Goal: Check status: Check status

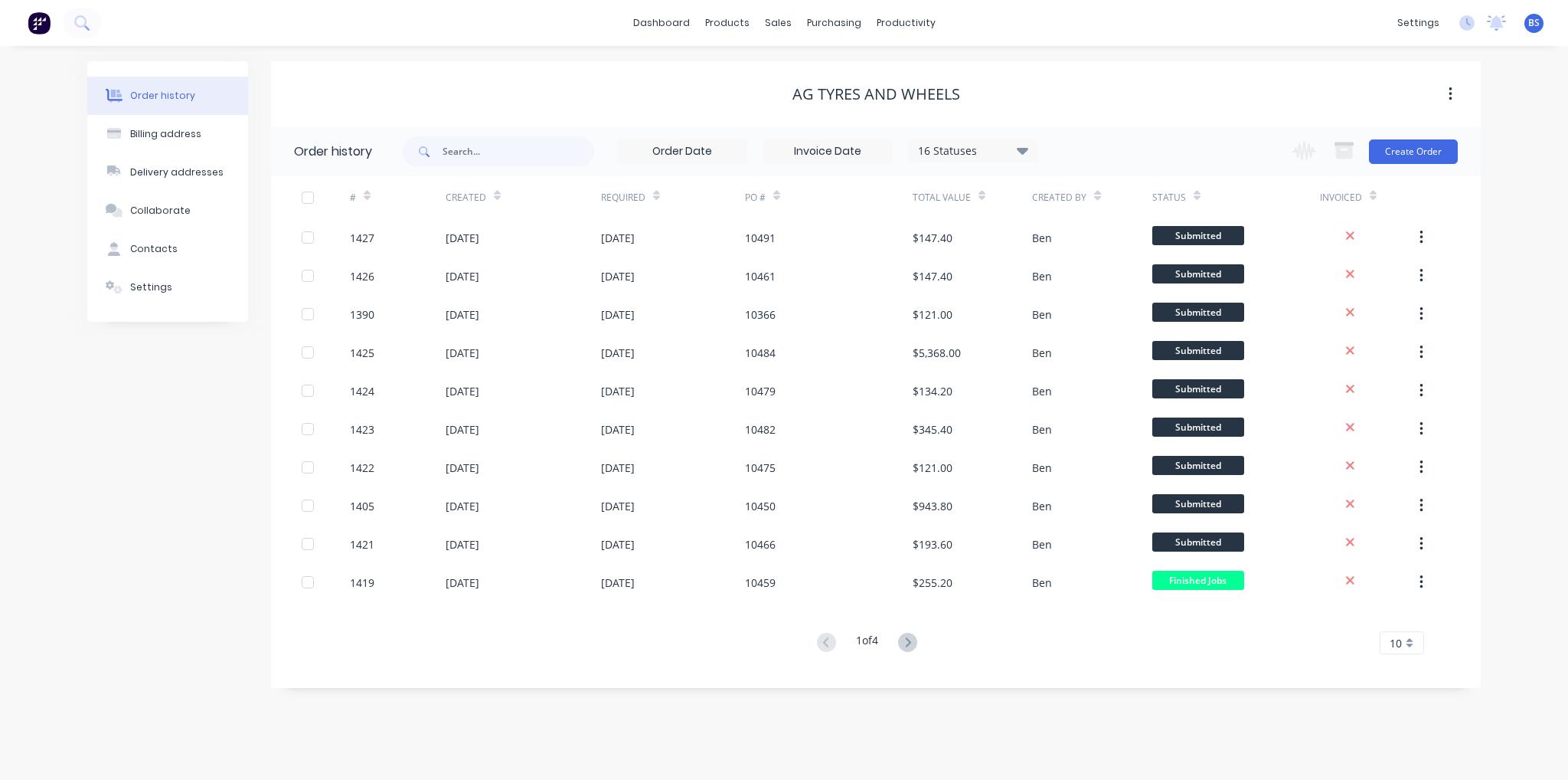
click at [985, 155] on div "16 Statuses" at bounding box center [973, 151] width 129 height 17
click at [988, 337] on div "All" at bounding box center [1004, 336] width 191 height 31
click at [1100, 327] on label at bounding box center [1100, 327] width 0 height 0
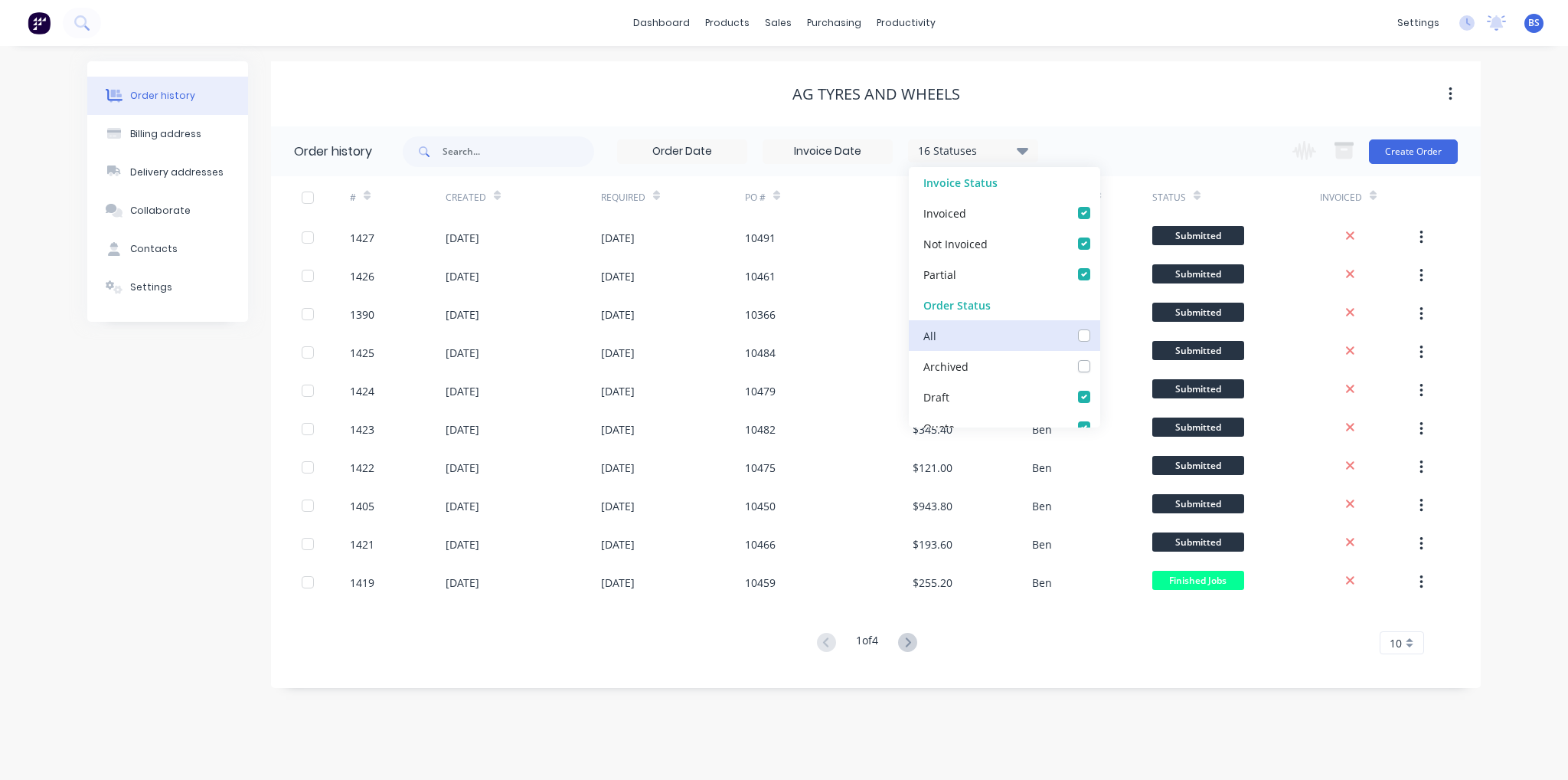
click at [1100, 333] on input "checkbox" at bounding box center [1105, 334] width 12 height 15
checkbox input "true"
click at [1122, 92] on div "AG Tyres and Wheels" at bounding box center [876, 94] width 1210 height 19
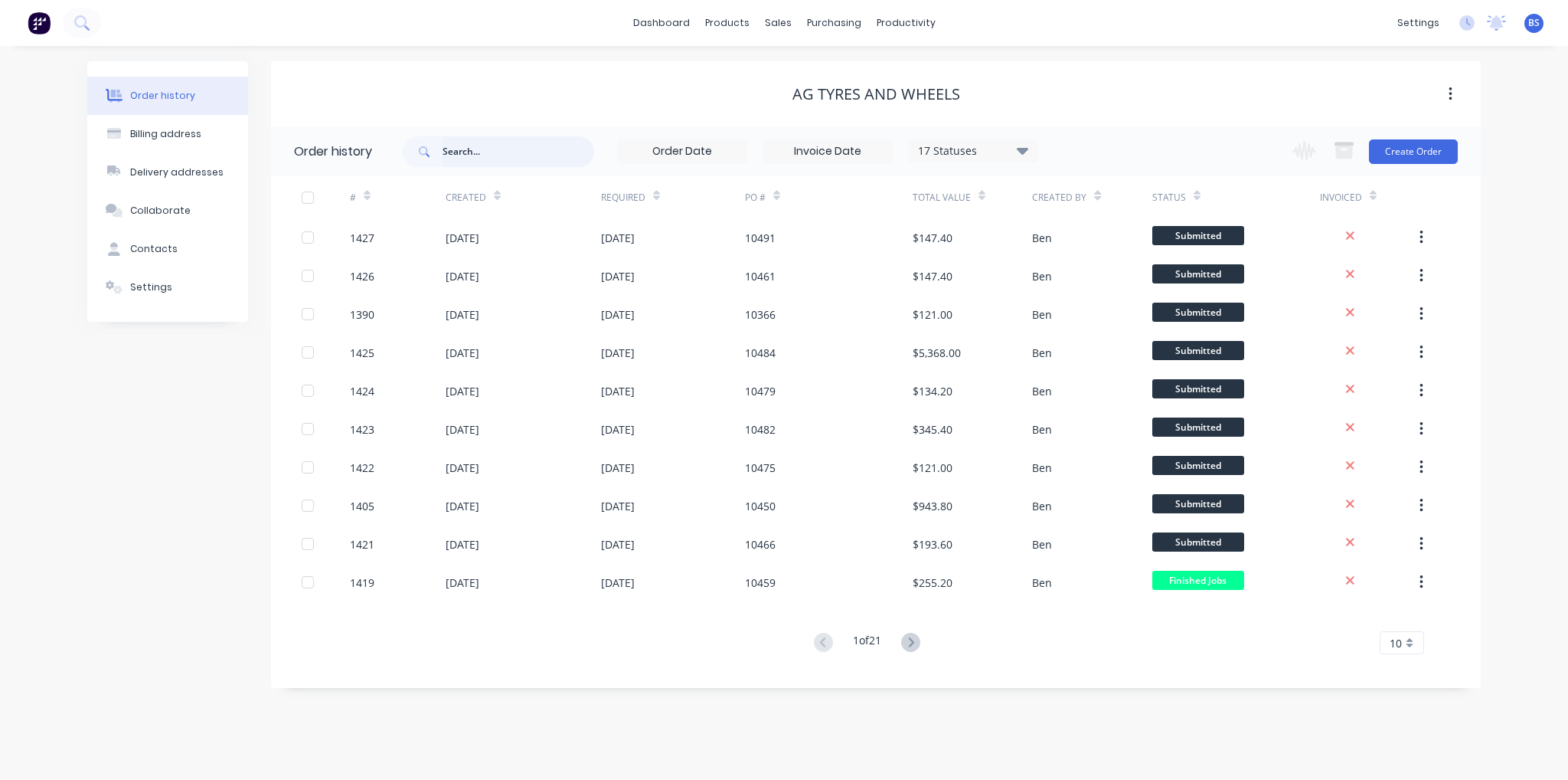
click at [509, 163] on input "text" at bounding box center [518, 152] width 152 height 31
type input "10339"
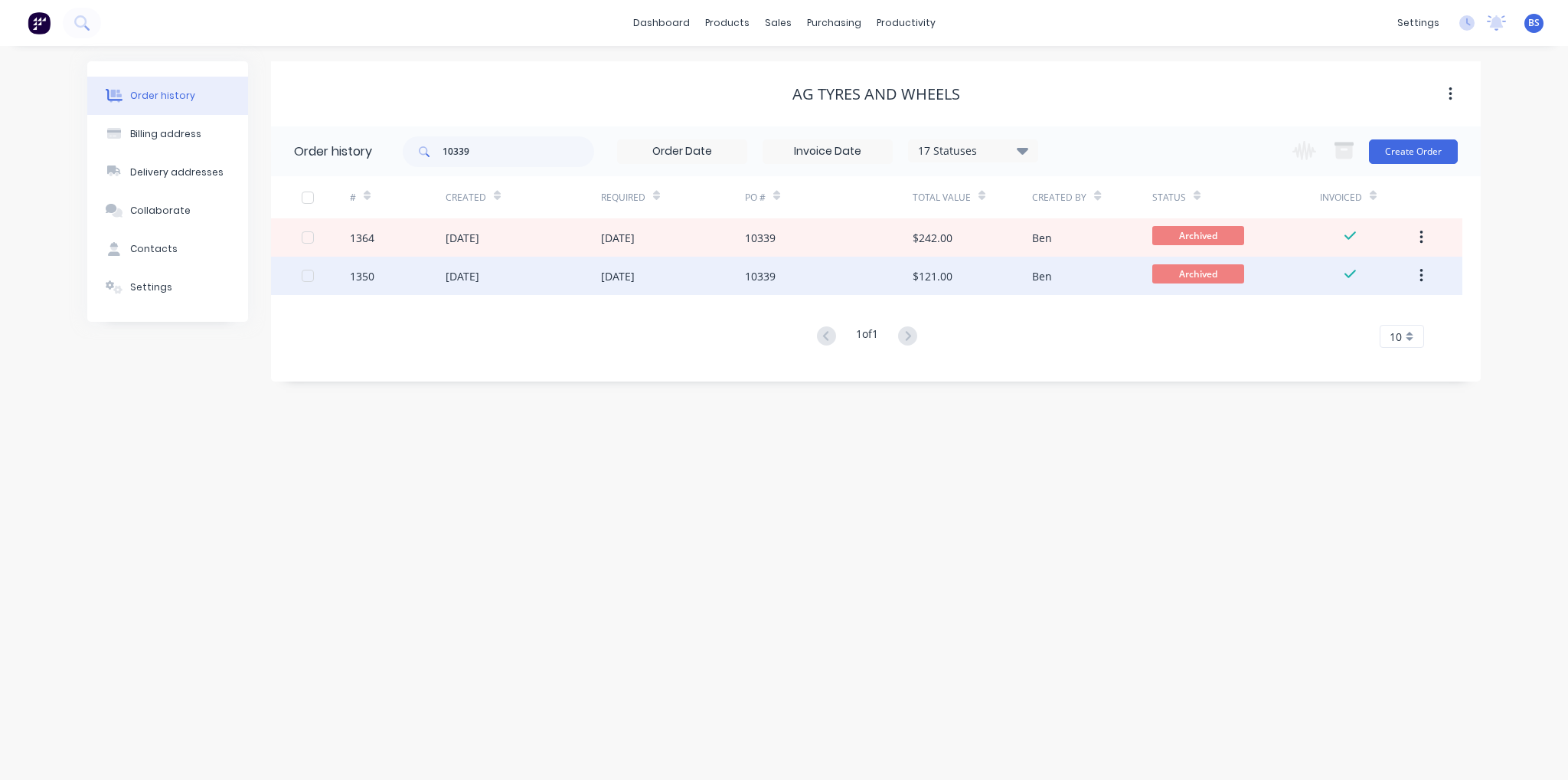
drag, startPoint x: 437, startPoint y: 280, endPoint x: 408, endPoint y: 271, distance: 30.4
click at [408, 271] on div "1350" at bounding box center [397, 275] width 95 height 38
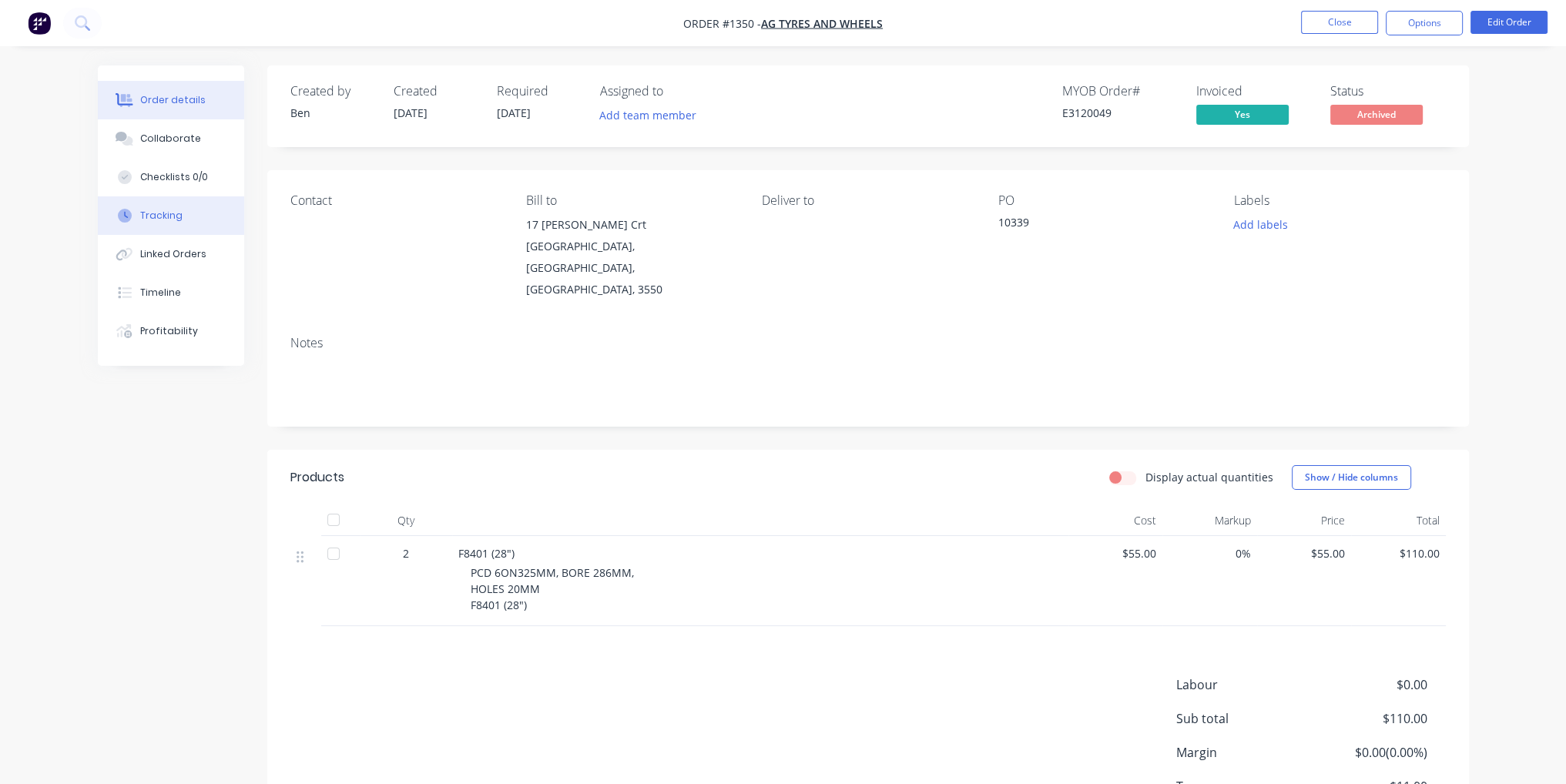
click at [213, 217] on button "Tracking" at bounding box center [170, 215] width 147 height 39
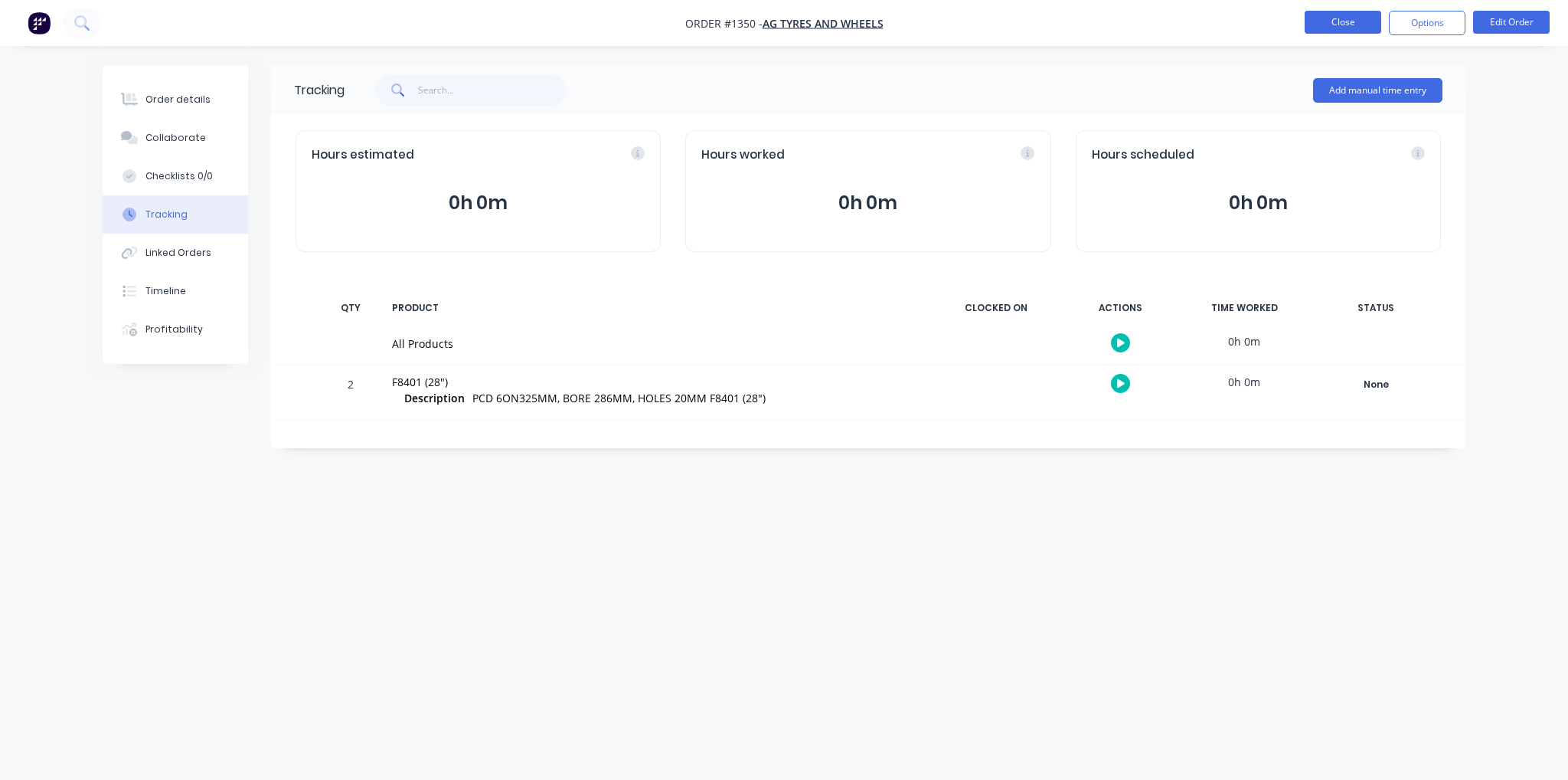
click at [1349, 22] on button "Close" at bounding box center [1343, 22] width 77 height 23
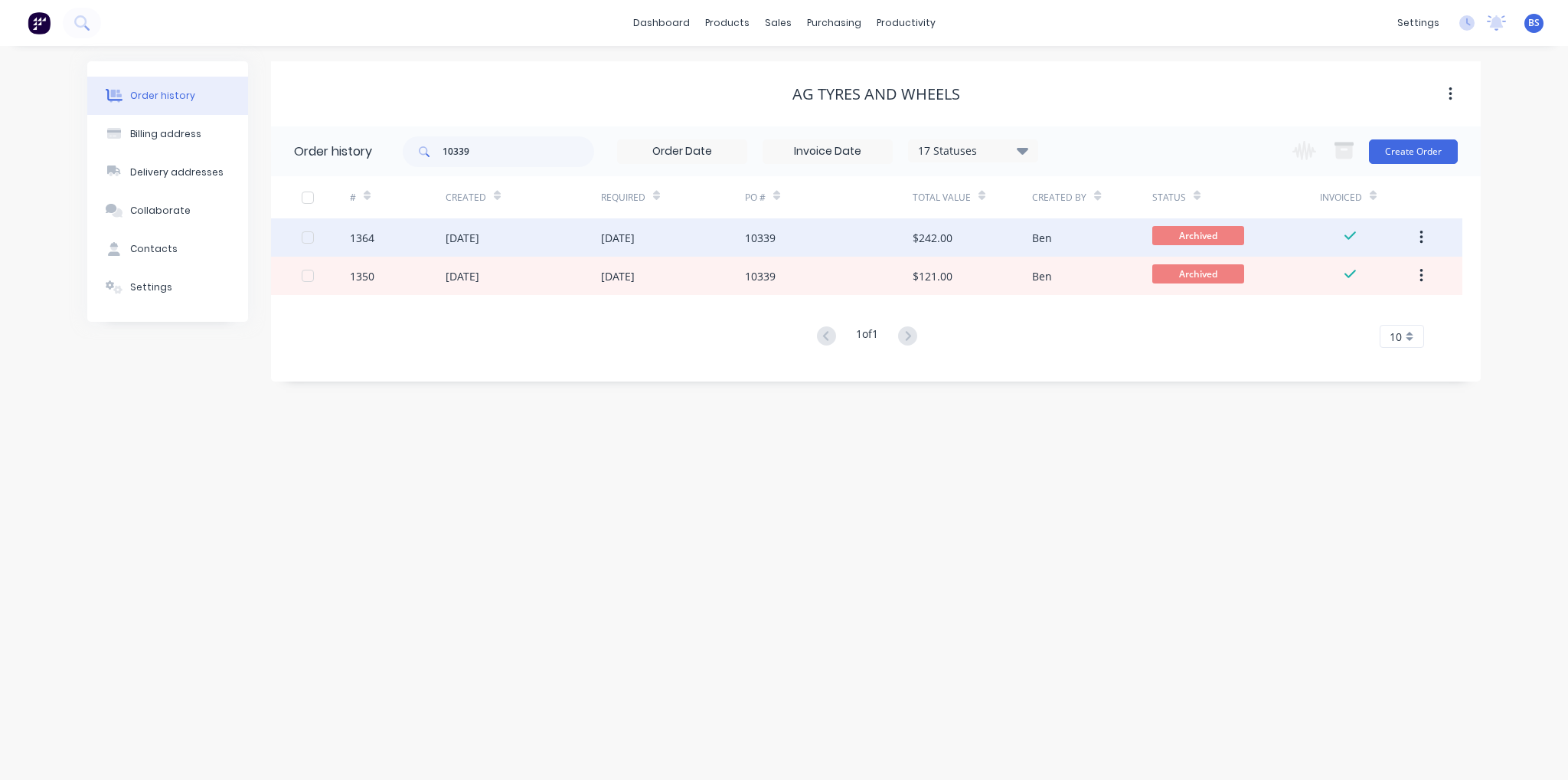
click at [400, 244] on div "1364" at bounding box center [397, 237] width 95 height 38
